Goal: Task Accomplishment & Management: Complete application form

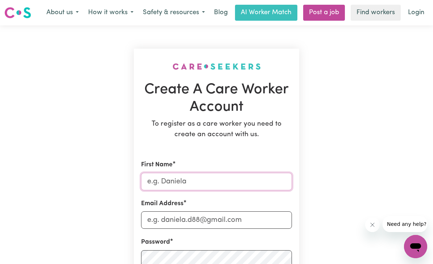
click at [208, 180] on input "First Name" at bounding box center [216, 181] width 151 height 17
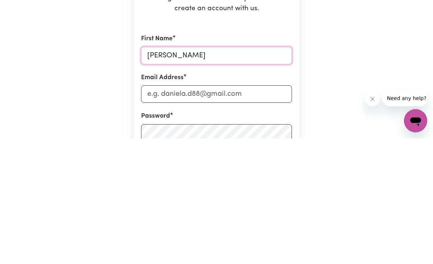
type input "[PERSON_NAME]"
click at [264, 211] on input "Email Address" at bounding box center [216, 219] width 151 height 17
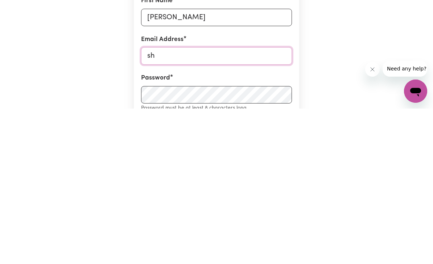
type input "she"
type input "[EMAIL_ADDRESS][DOMAIN_NAME]"
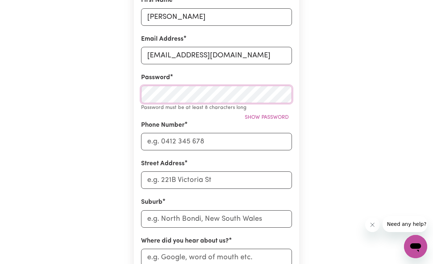
scroll to position [164, 0]
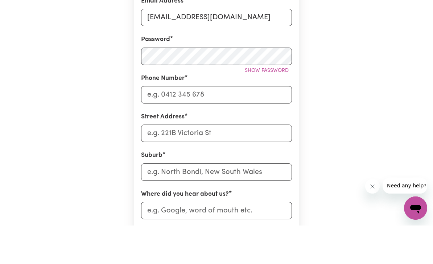
click at [278, 106] on span "Show password" at bounding box center [267, 108] width 44 height 5
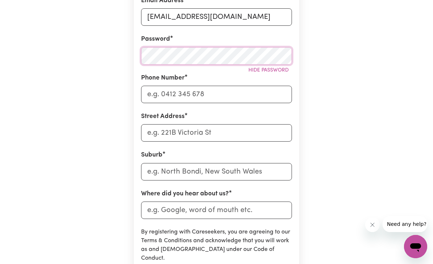
scroll to position [203, 0]
click at [256, 90] on input "Phone Number" at bounding box center [216, 94] width 151 height 17
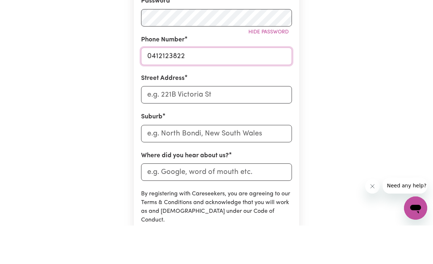
type input "0412123822"
click at [213, 125] on input "Street Address" at bounding box center [216, 133] width 151 height 17
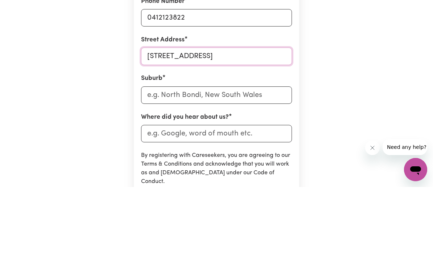
type input "[STREET_ADDRESS]"
click at [257, 163] on input "text" at bounding box center [216, 171] width 151 height 17
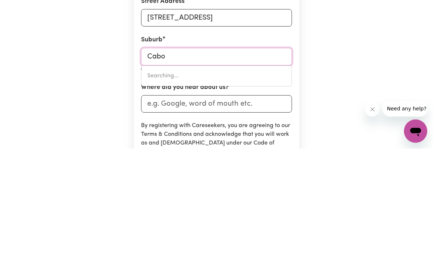
type input "Caboo"
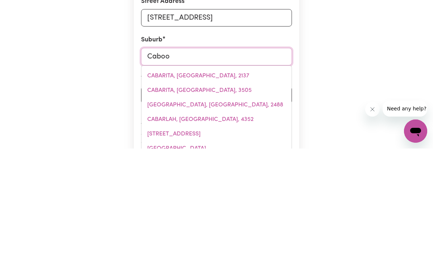
type input "CabooLTURE, [GEOGRAPHIC_DATA], 4510"
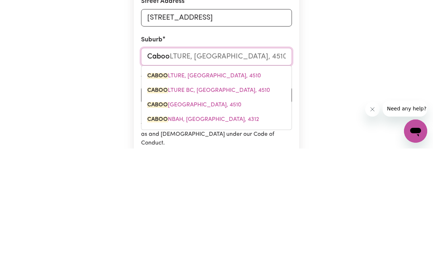
type input "Cabool"
type input "CaboolTURE, [GEOGRAPHIC_DATA], 4510"
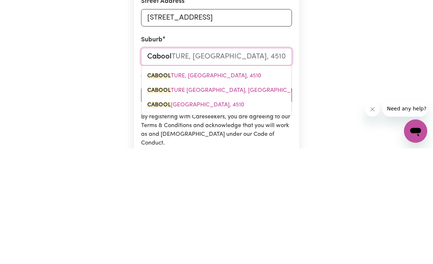
click at [229, 188] on span "CABOOL TURE, [GEOGRAPHIC_DATA], 4510" at bounding box center [204, 191] width 114 height 6
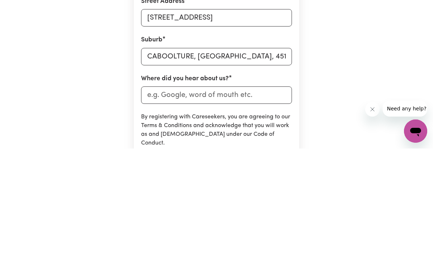
scroll to position [318, 0]
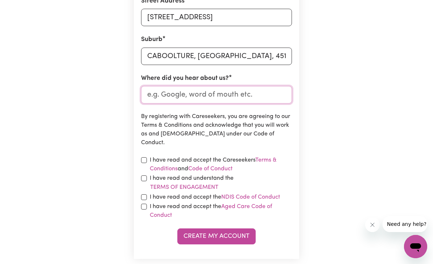
click at [259, 95] on input "Where did you hear about us?" at bounding box center [216, 94] width 151 height 17
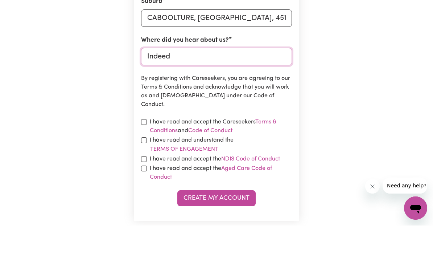
type input "Indeed"
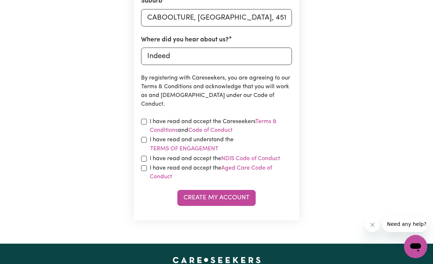
click at [147, 119] on input "checkbox" at bounding box center [144, 122] width 6 height 6
checkbox input "true"
click at [145, 138] on input "checkbox" at bounding box center [144, 140] width 6 height 6
checkbox input "true"
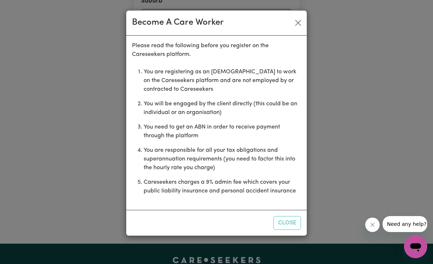
click at [145, 137] on li "You need to get an ABN in order to receive payment through the platform" at bounding box center [223, 131] width 158 height 23
click at [294, 24] on button "Close" at bounding box center [299, 23] width 12 height 12
